Goal: Task Accomplishment & Management: Use online tool/utility

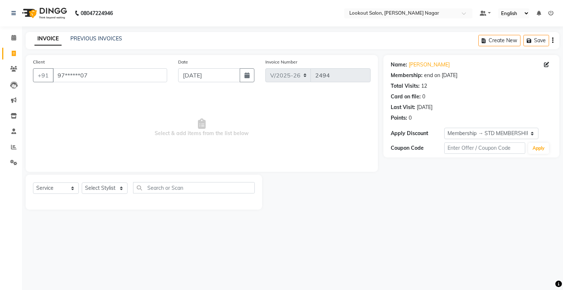
select select "150"
select select "service"
select select "1: Object"
click at [111, 71] on input "97******07" at bounding box center [110, 75] width 114 height 14
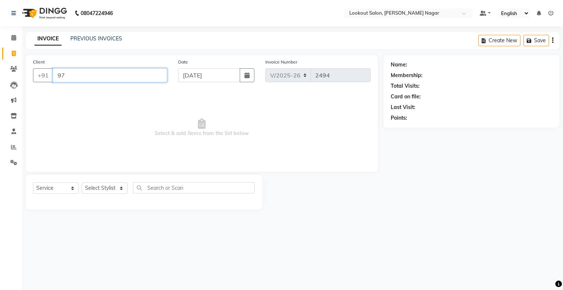
type input "9"
click at [114, 77] on input "9891580278" at bounding box center [91, 75] width 77 height 14
drag, startPoint x: 114, startPoint y: 77, endPoint x: 53, endPoint y: 77, distance: 61.3
click at [53, 77] on input "9891580278" at bounding box center [91, 75] width 77 height 14
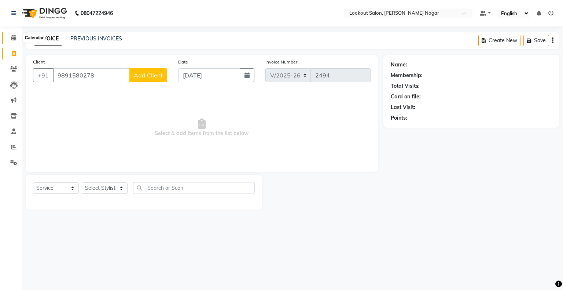
click at [18, 38] on span at bounding box center [13, 38] width 13 height 8
click at [112, 69] on input "9891580278" at bounding box center [91, 75] width 77 height 14
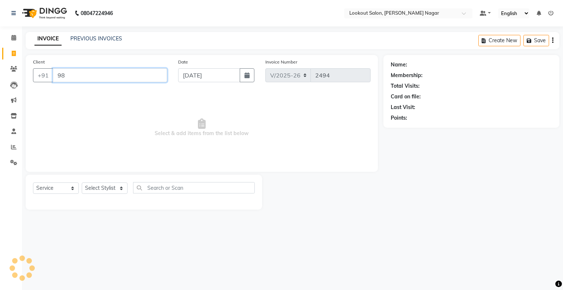
type input "9"
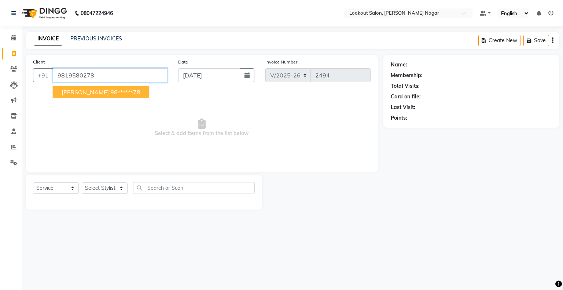
type input "9819580278"
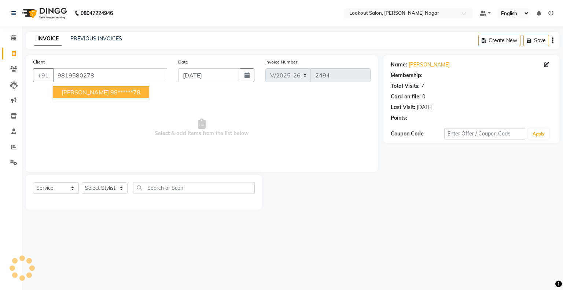
select select "1: Object"
click at [110, 92] on ngb-highlight "98******78" at bounding box center [125, 91] width 30 height 7
type input "98******78"
select select "1: Object"
